Goal: Check status: Check status

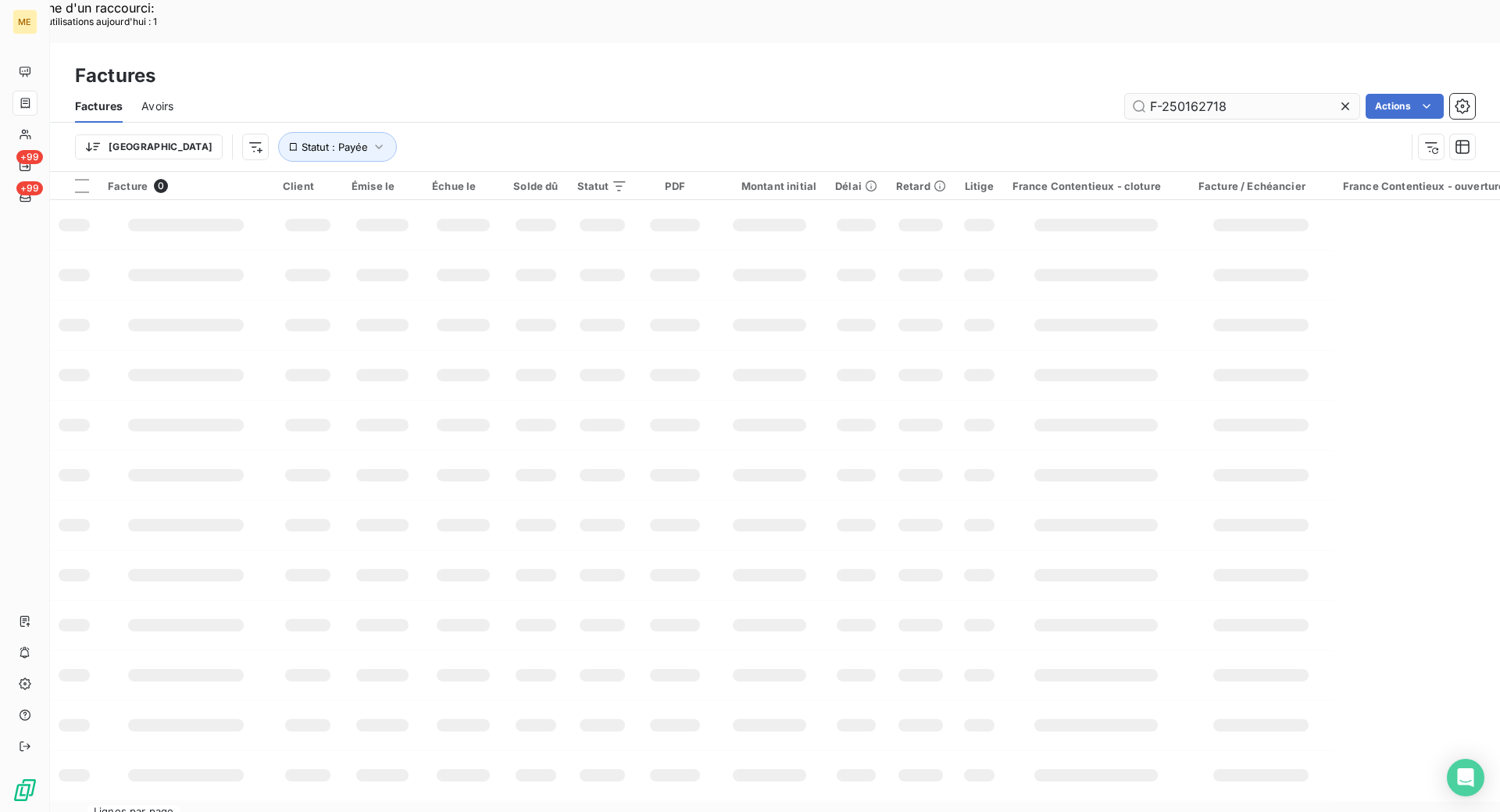
drag, startPoint x: 1210, startPoint y: 78, endPoint x: 1211, endPoint y: 67, distance: 11.0
click at [1209, 90] on div "Factures Avoirs F-250162718 Actions" at bounding box center [775, 106] width 1450 height 33
click at [1211, 94] on input "F-250162718" at bounding box center [1242, 106] width 234 height 25
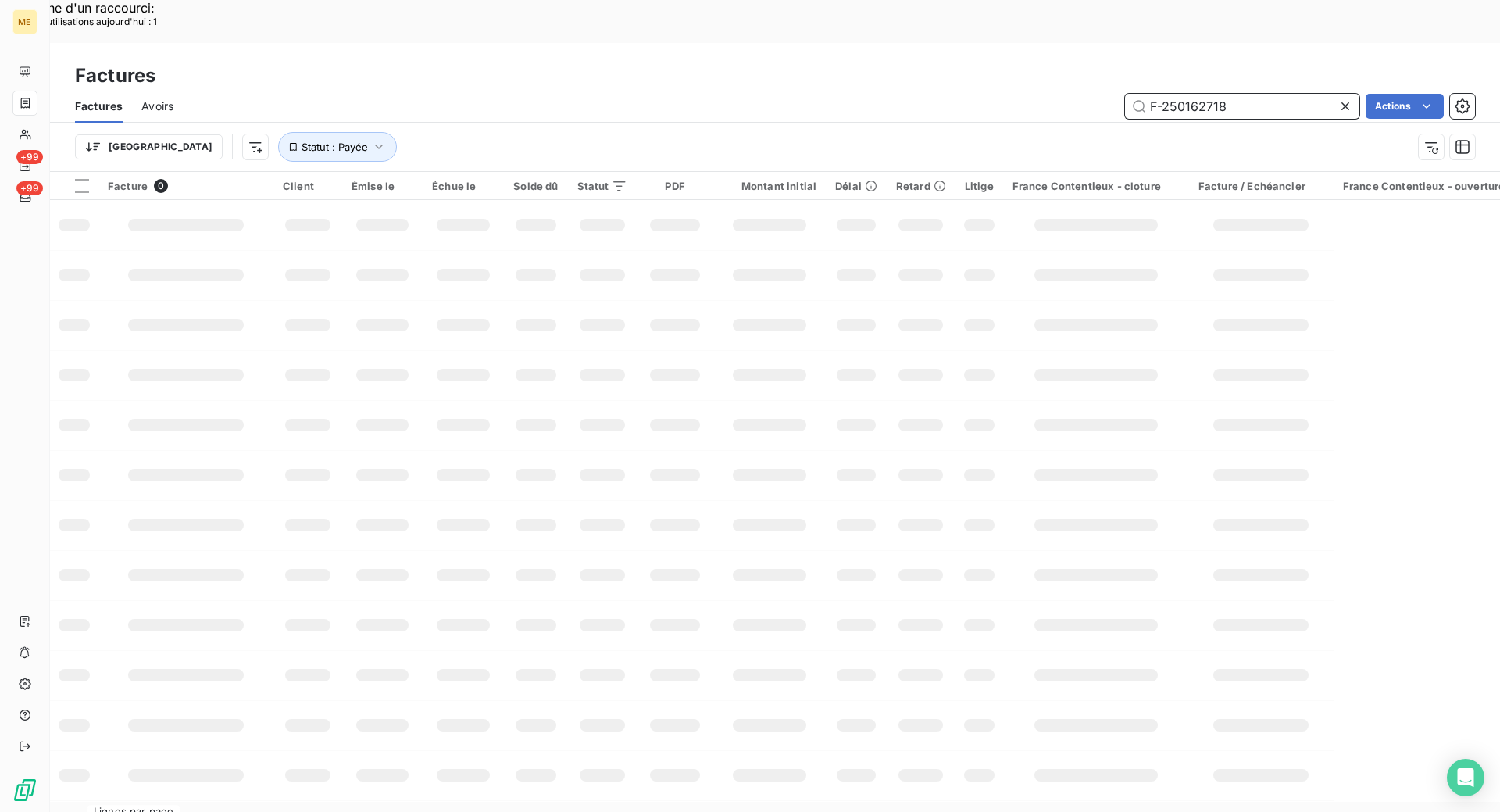
paste input "F-250175470"
type input "F-250175470"
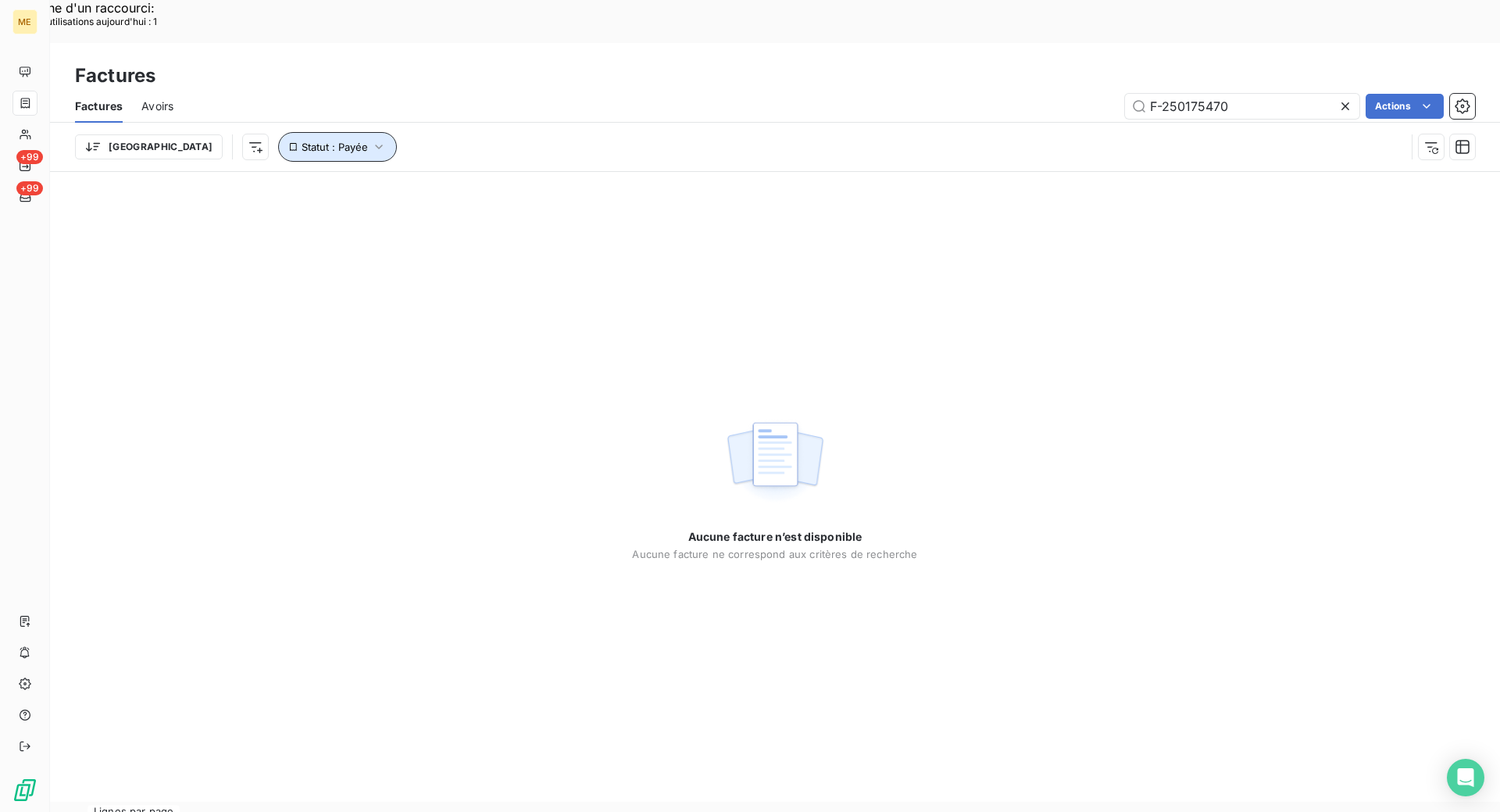
click at [278, 132] on button "Statut : Payée" at bounding box center [337, 147] width 118 height 29
click at [468, 149] on div "payée" at bounding box center [488, 145] width 225 height 33
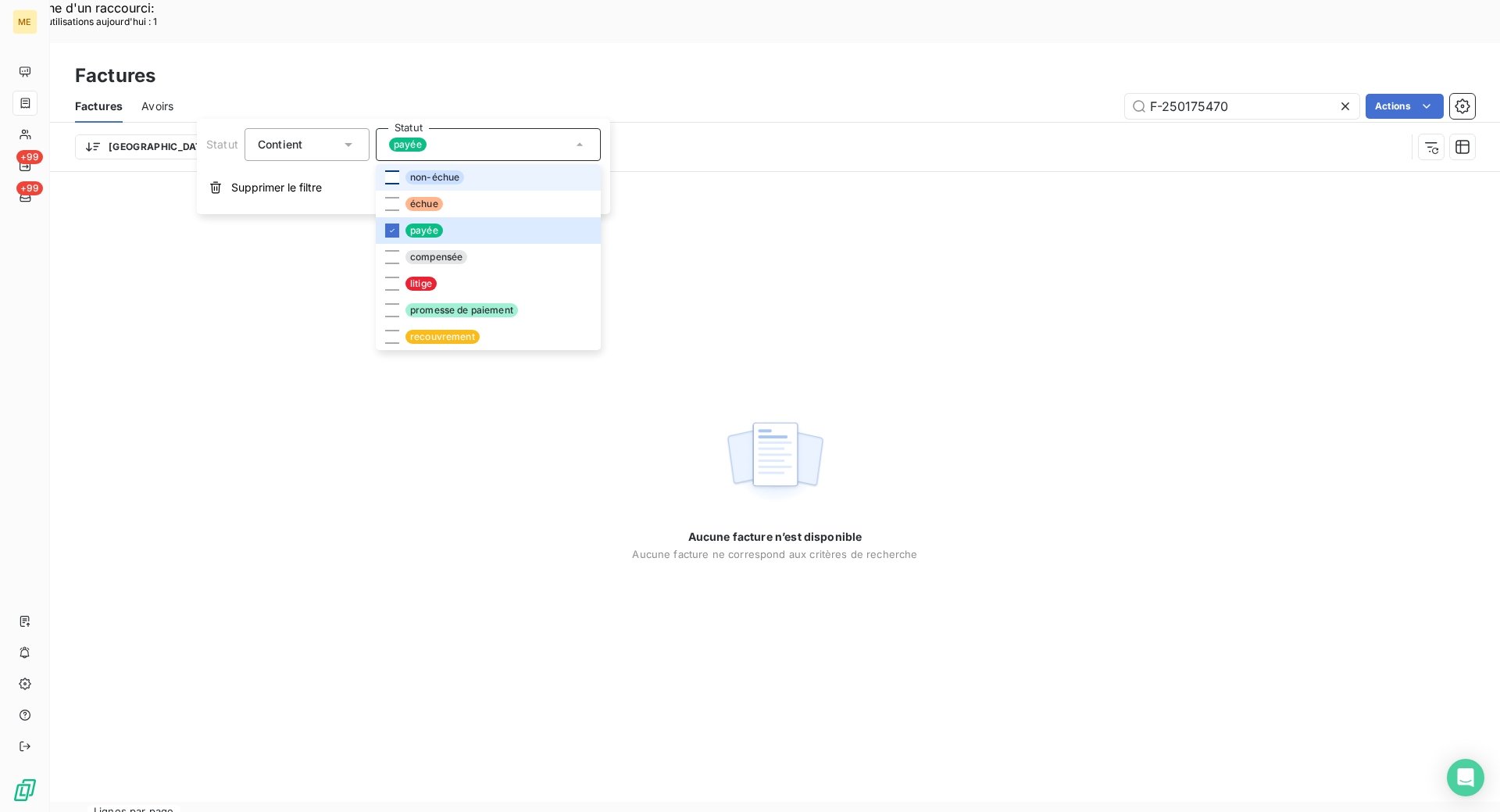
click at [387, 174] on div at bounding box center [391, 176] width 14 height 14
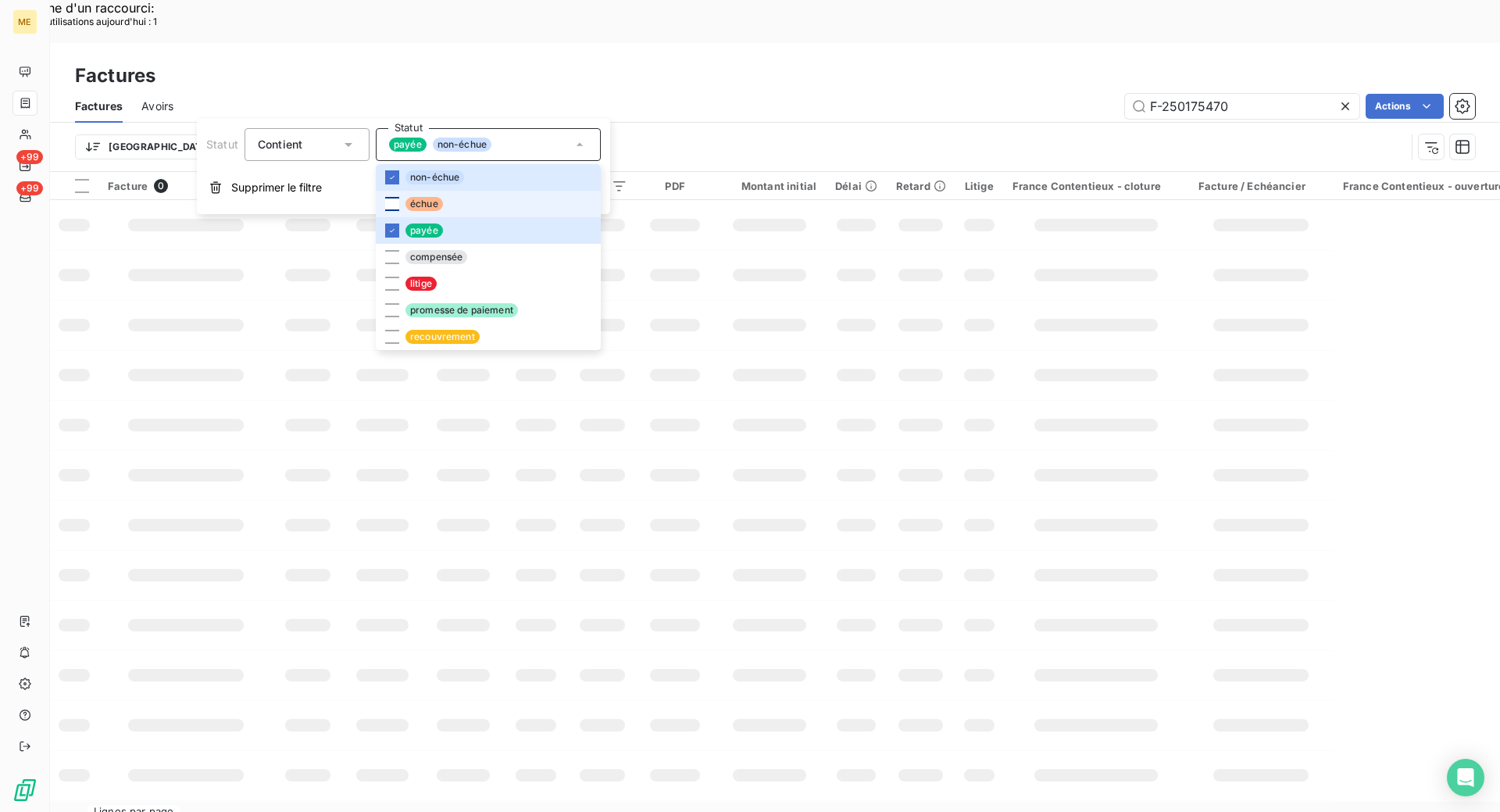
click at [393, 207] on div at bounding box center [391, 203] width 14 height 14
click at [389, 263] on div at bounding box center [391, 257] width 14 height 14
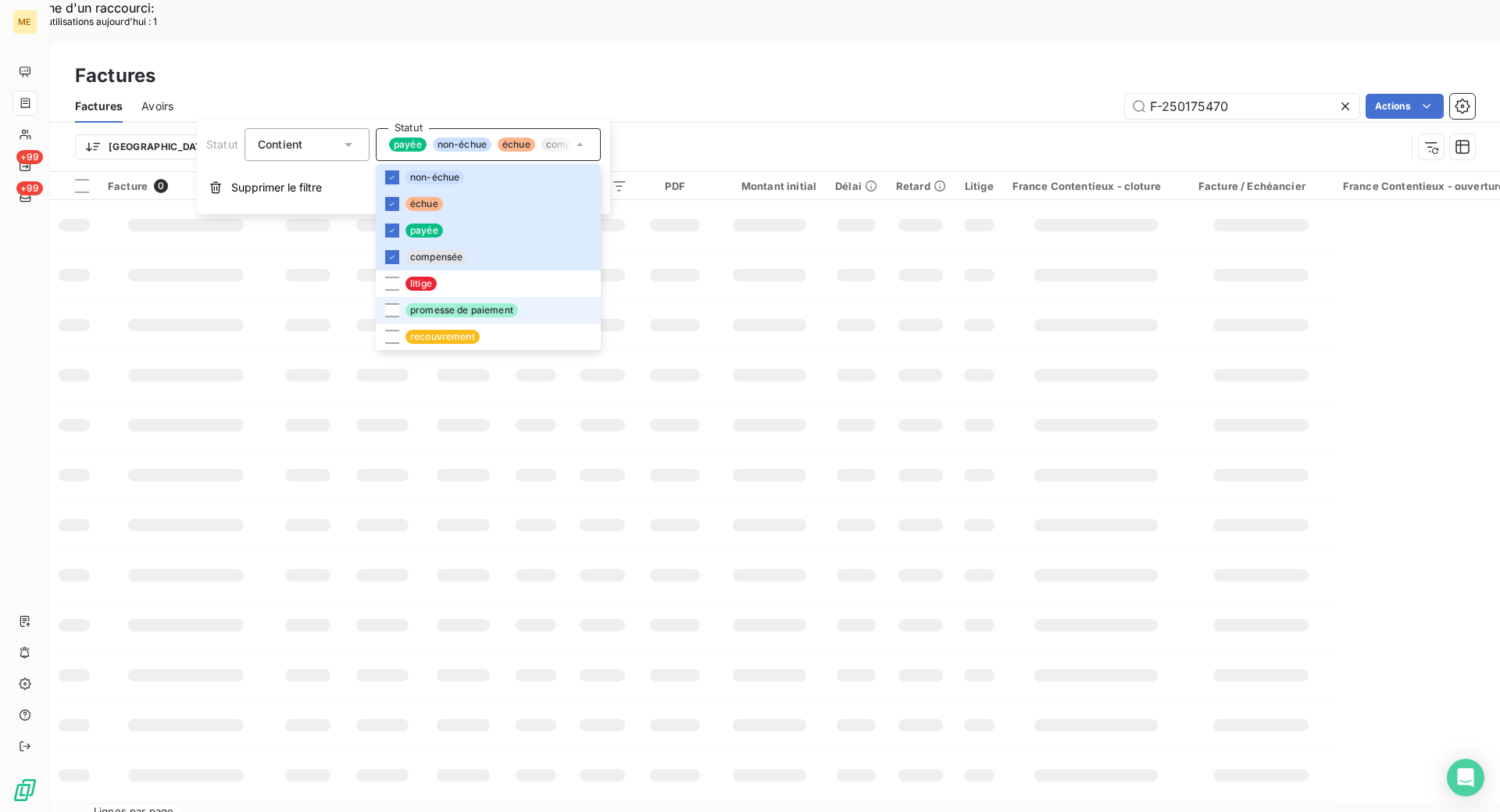
click at [390, 299] on li "promesse de paiement" at bounding box center [488, 310] width 225 height 27
click at [388, 292] on li "litige" at bounding box center [488, 283] width 225 height 27
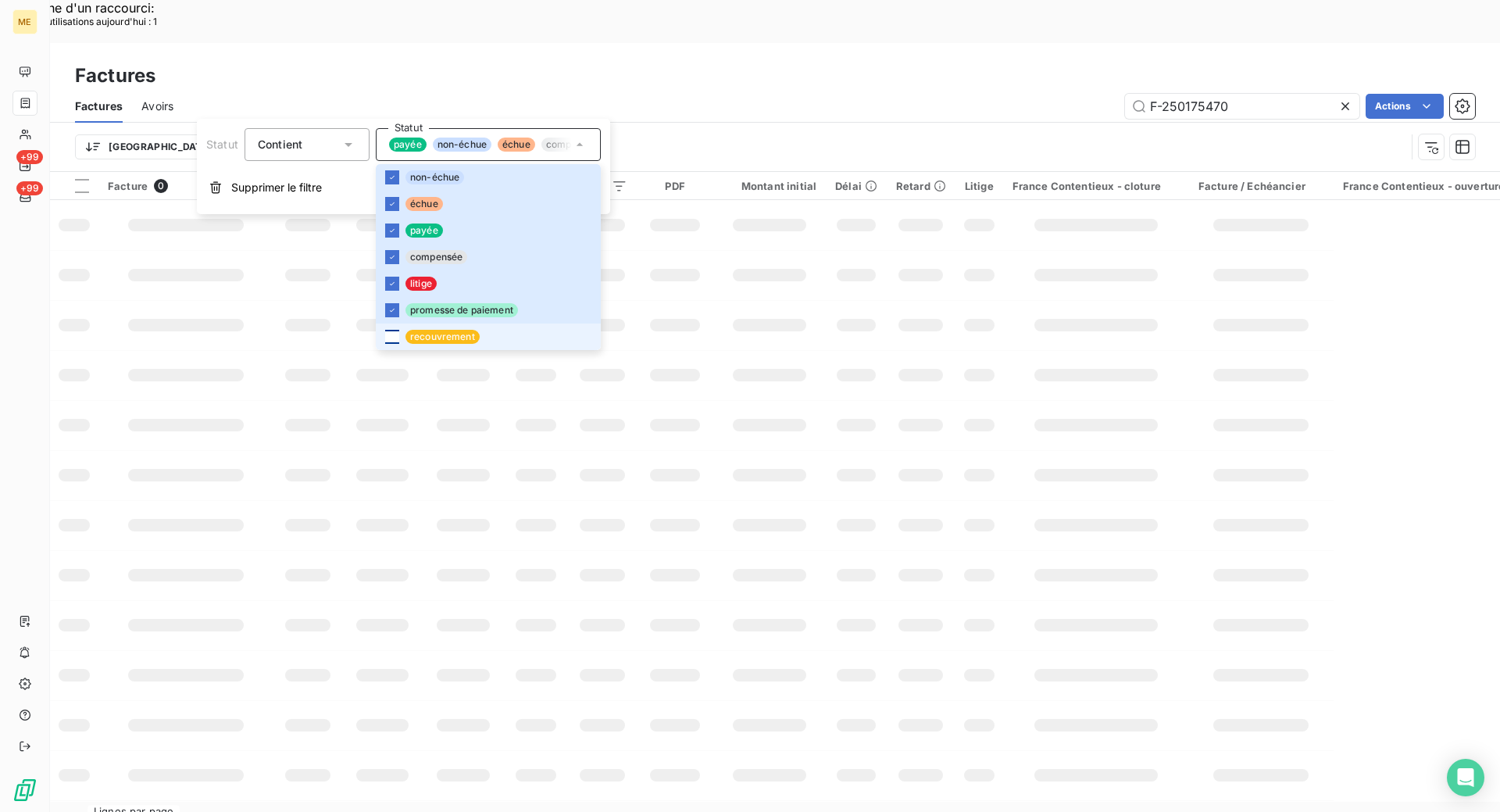
click at [391, 335] on div at bounding box center [391, 337] width 14 height 14
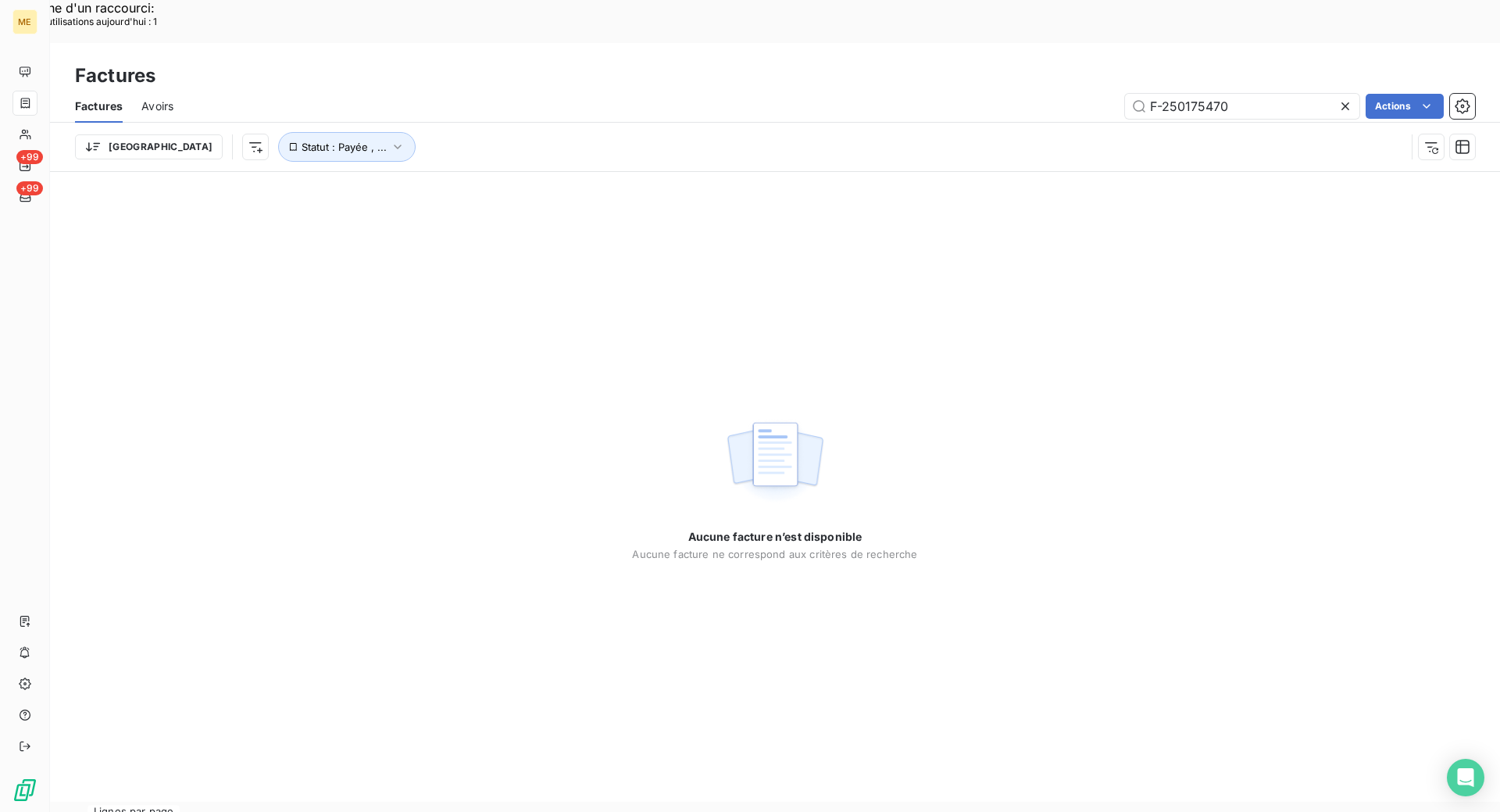
click at [755, 303] on div "Aucune facture n’est disponible Aucune facture ne correspond aux critères de re…" at bounding box center [775, 486] width 1450 height 630
click at [1154, 94] on input "F-250175470" at bounding box center [1242, 106] width 234 height 25
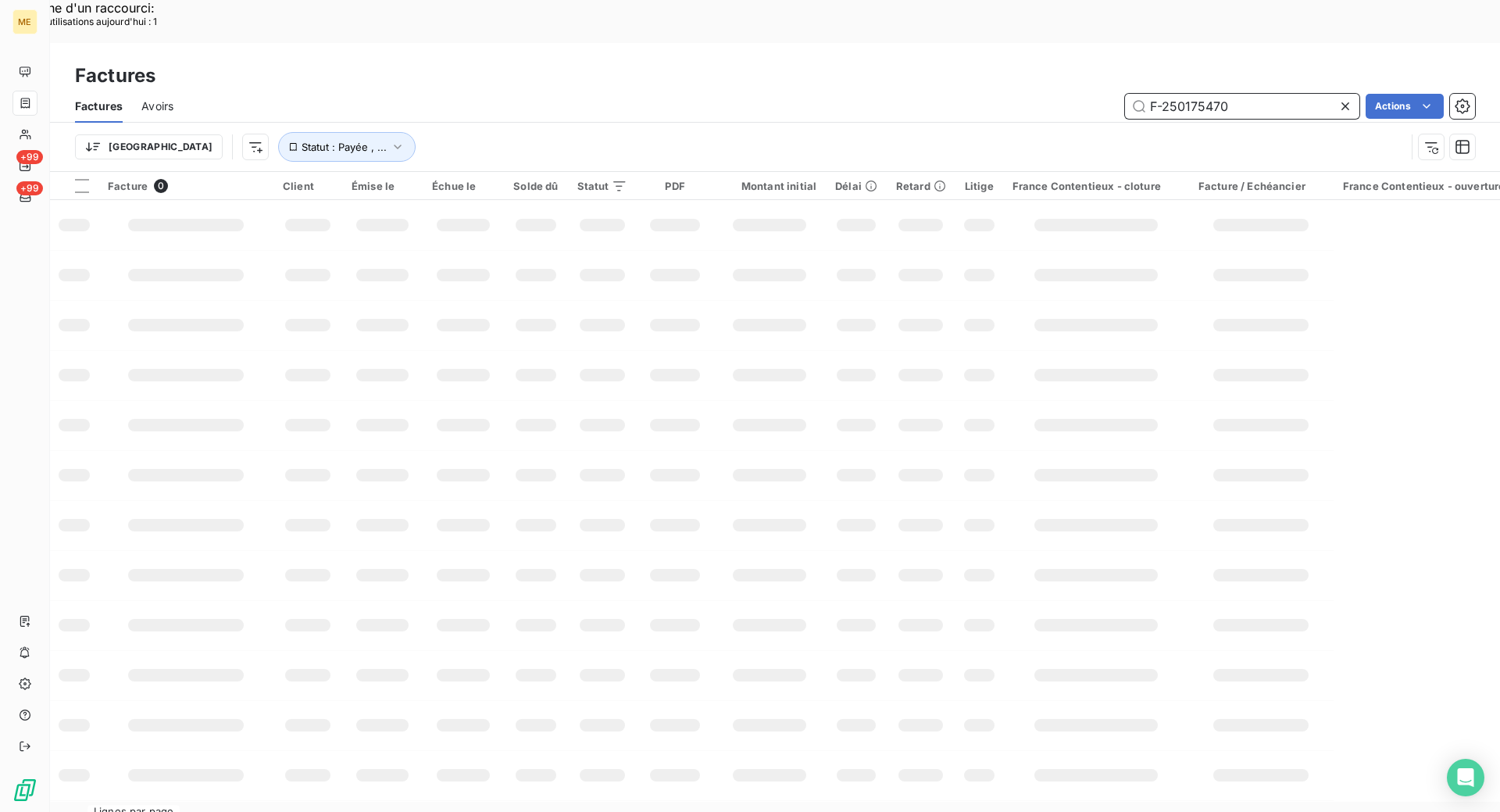
click at [1245, 94] on input "F-250175470" at bounding box center [1242, 106] width 234 height 25
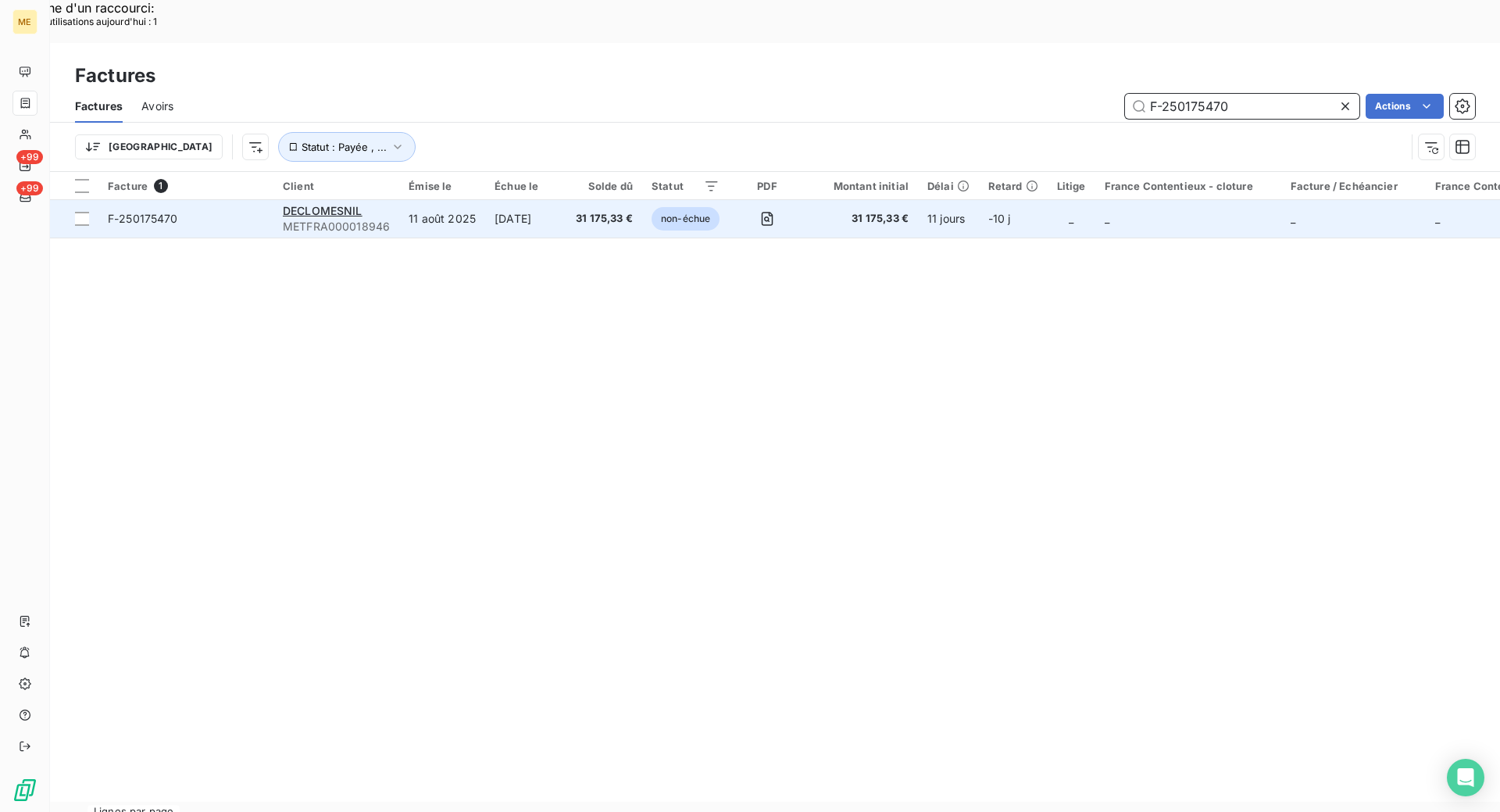
type input "F-250175470"
click at [253, 211] on span "F-250175470" at bounding box center [185, 218] width 156 height 16
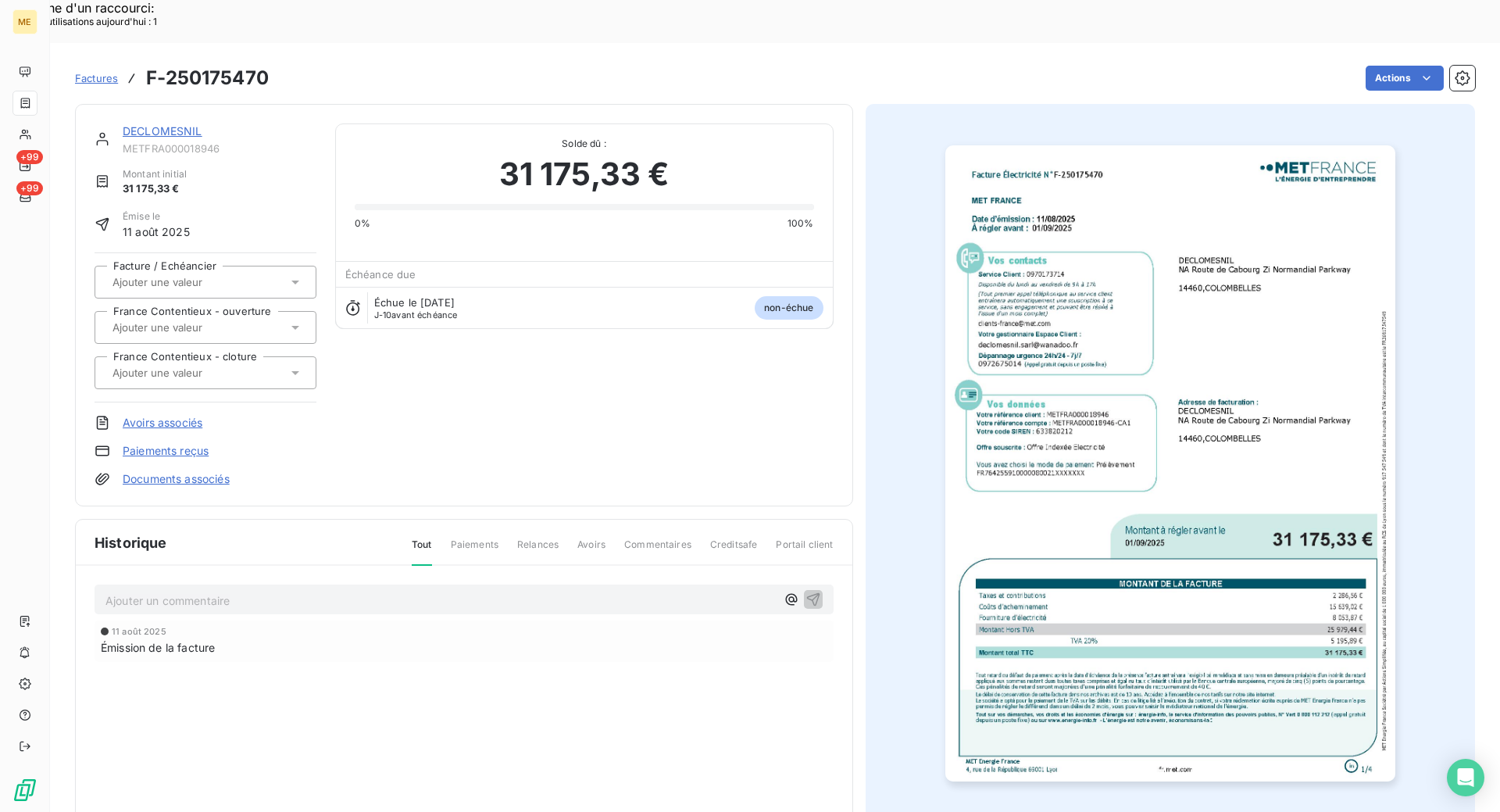
click at [1125, 622] on img "button" at bounding box center [1170, 463] width 450 height 636
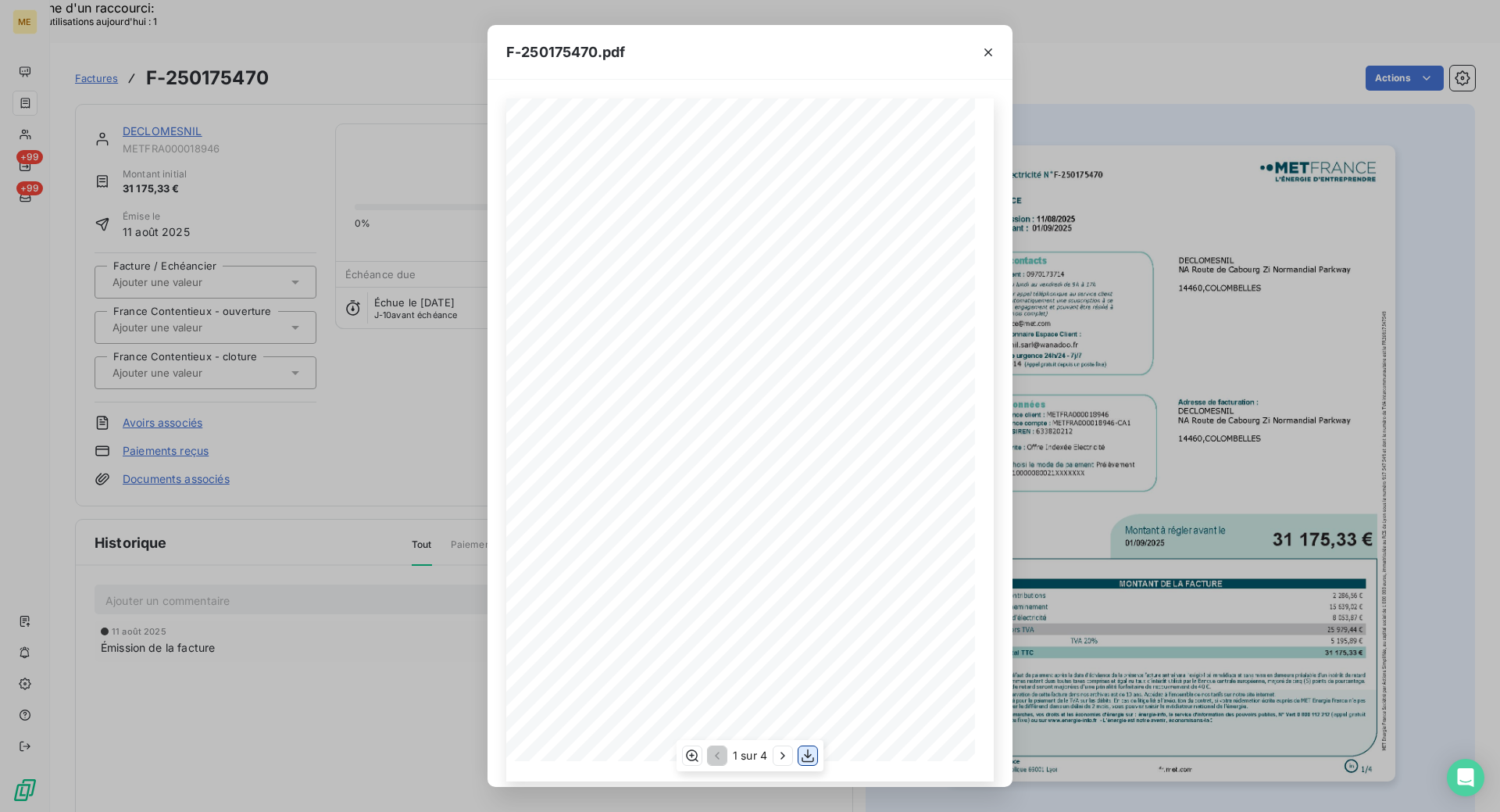
click at [807, 756] on icon "button" at bounding box center [807, 756] width 12 height 13
